Goal: Transaction & Acquisition: Purchase product/service

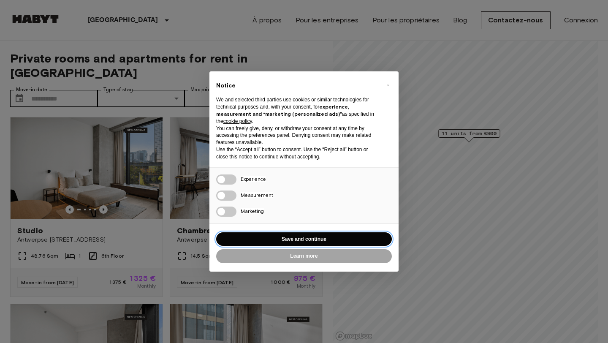
click at [357, 240] on button "Save and continue" at bounding box center [304, 239] width 176 height 14
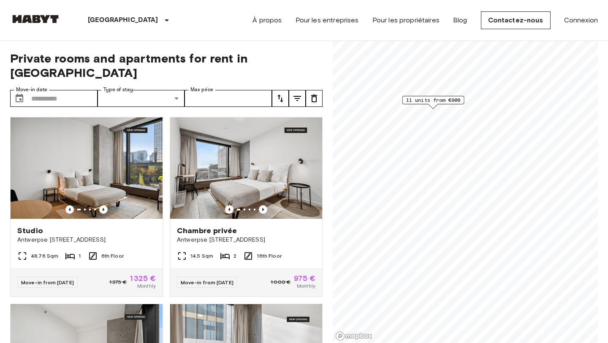
click at [439, 41] on div "11 units from €900" at bounding box center [465, 41] width 265 height 0
click at [423, 109] on span "11 units from €900" at bounding box center [427, 110] width 55 height 8
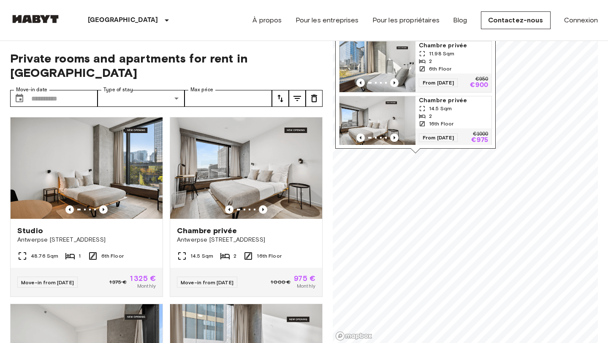
drag, startPoint x: 422, startPoint y: 142, endPoint x: 406, endPoint y: 60, distance: 83.9
click at [411, 134] on div "Map marker" at bounding box center [378, 138] width 76 height 8
click at [415, 149] on div "Map marker" at bounding box center [415, 150] width 9 height 5
click at [415, 150] on div "Map marker" at bounding box center [415, 150] width 9 height 5
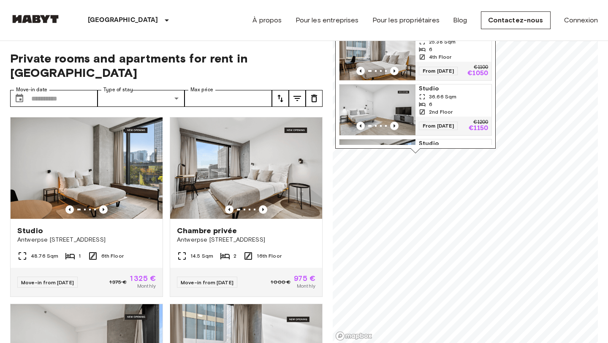
scroll to position [127, 0]
